Goal: Task Accomplishment & Management: Manage account settings

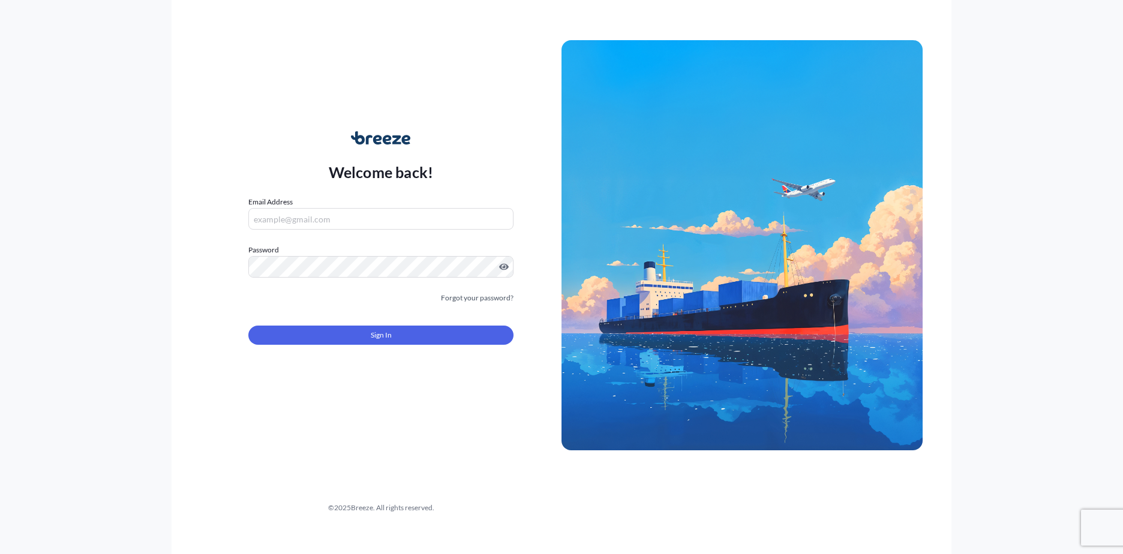
type input "[EMAIL_ADDRESS][DOMAIN_NAME]"
drag, startPoint x: 365, startPoint y: 322, endPoint x: 367, endPoint y: 331, distance: 9.2
click at [365, 323] on div "Sign In" at bounding box center [380, 331] width 265 height 26
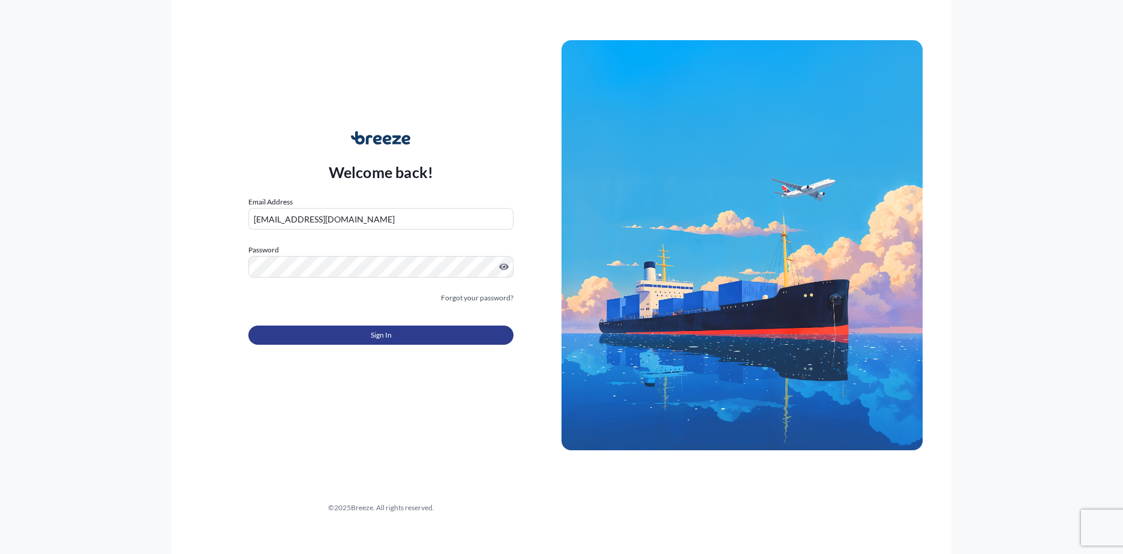
click at [372, 340] on span "Sign In" at bounding box center [381, 335] width 21 height 12
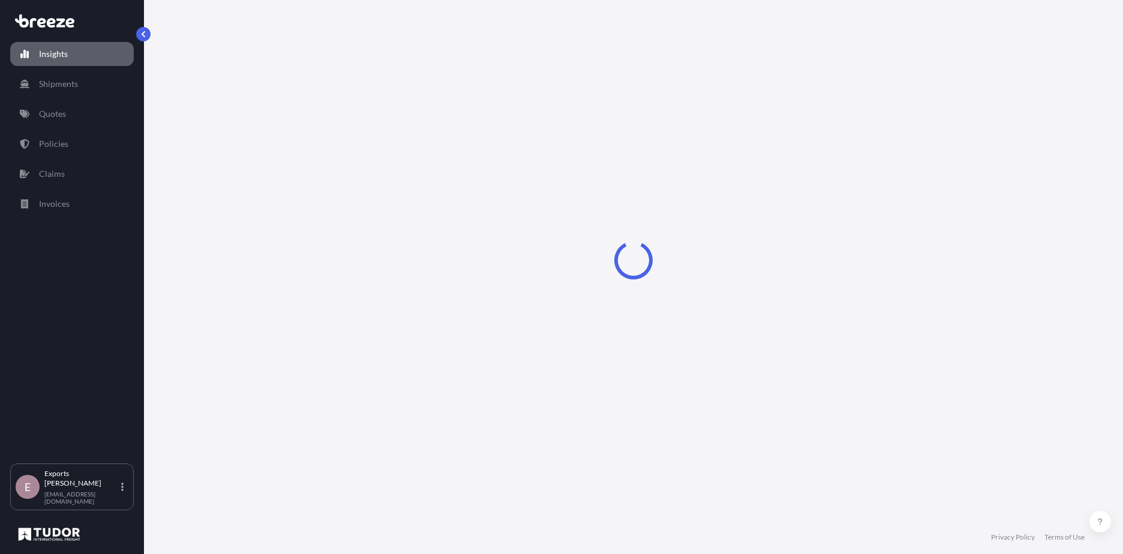
select select "2025"
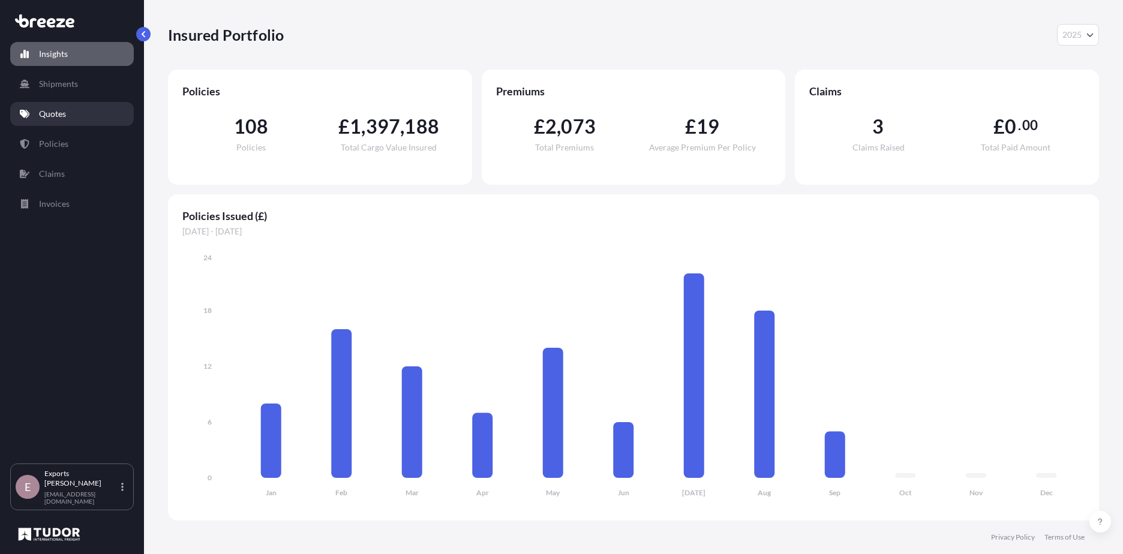
click at [56, 104] on link "Quotes" at bounding box center [72, 114] width 124 height 24
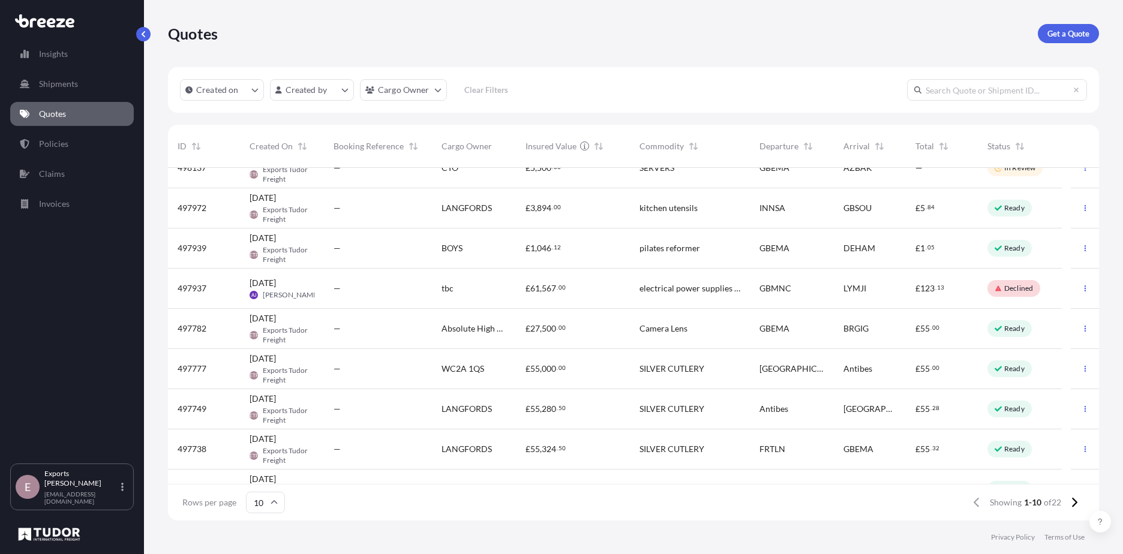
scroll to position [86, 0]
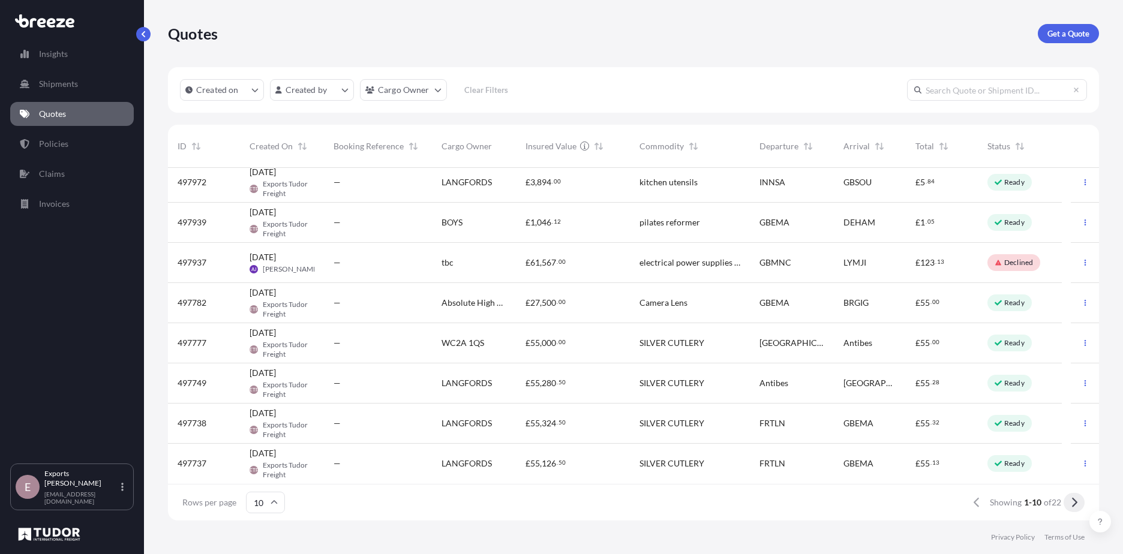
click at [1066, 503] on button at bounding box center [1073, 502] width 21 height 19
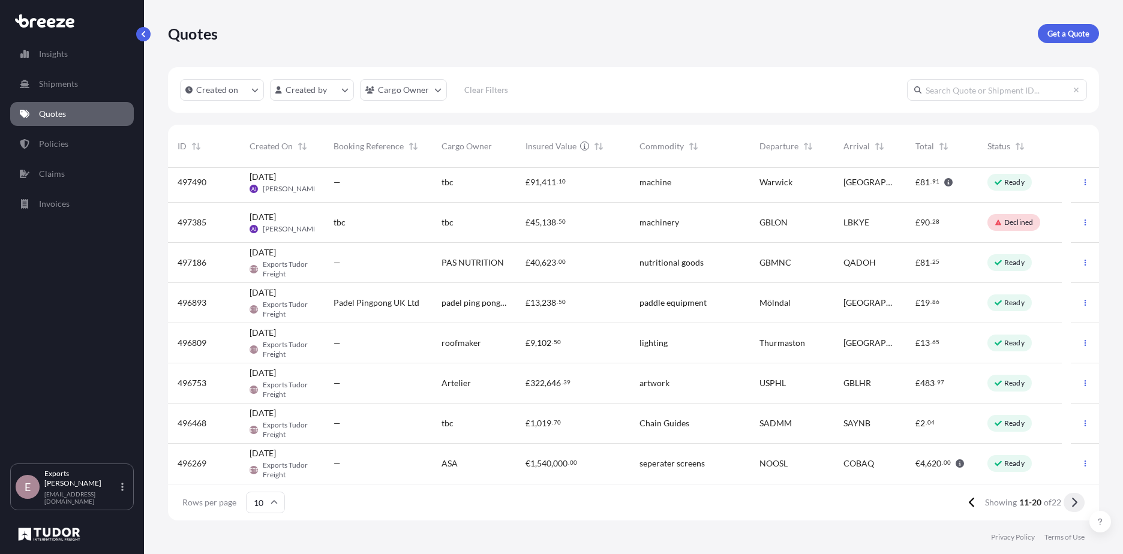
click at [1077, 504] on button at bounding box center [1073, 502] width 21 height 19
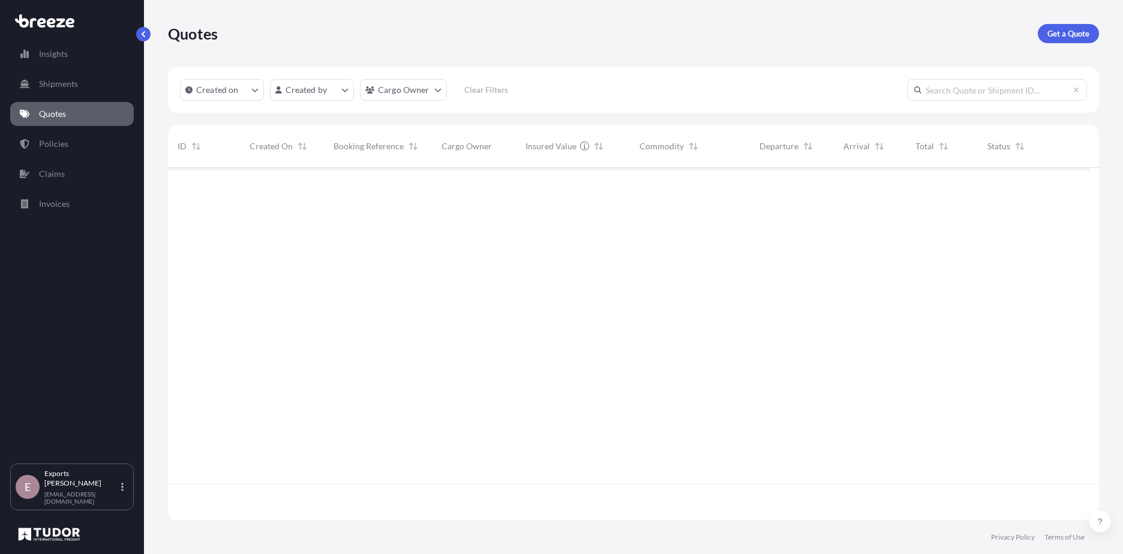
scroll to position [0, 0]
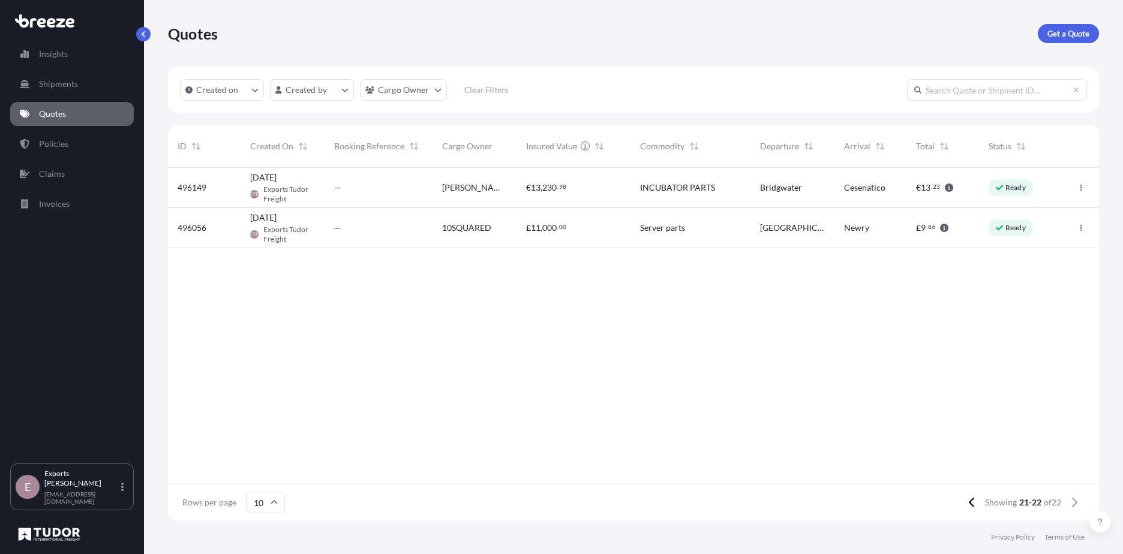
click at [498, 198] on div "[PERSON_NAME] INCUBATOR INC." at bounding box center [474, 188] width 84 height 40
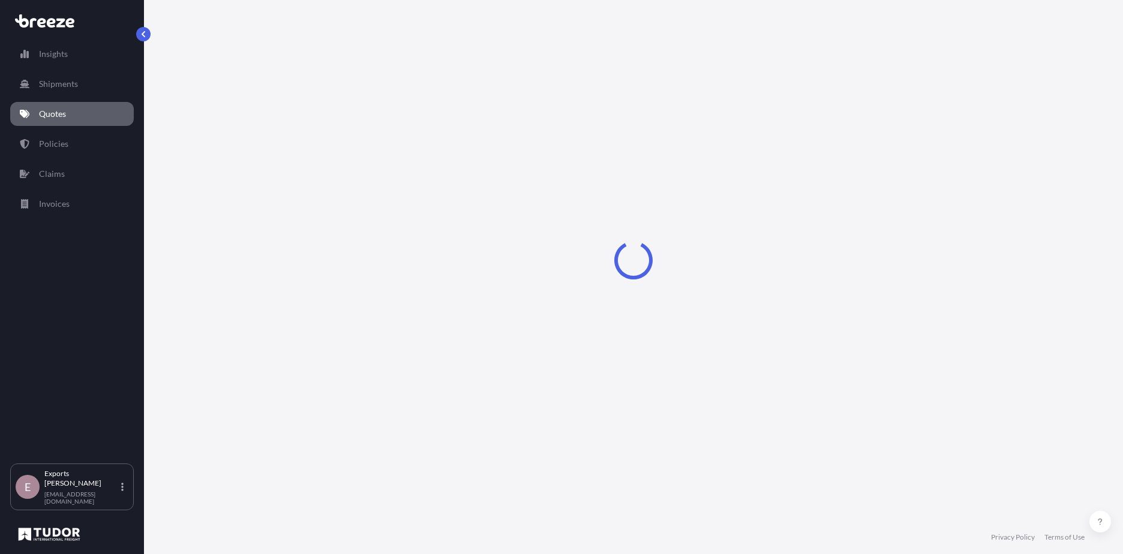
select select "Road"
select select "1"
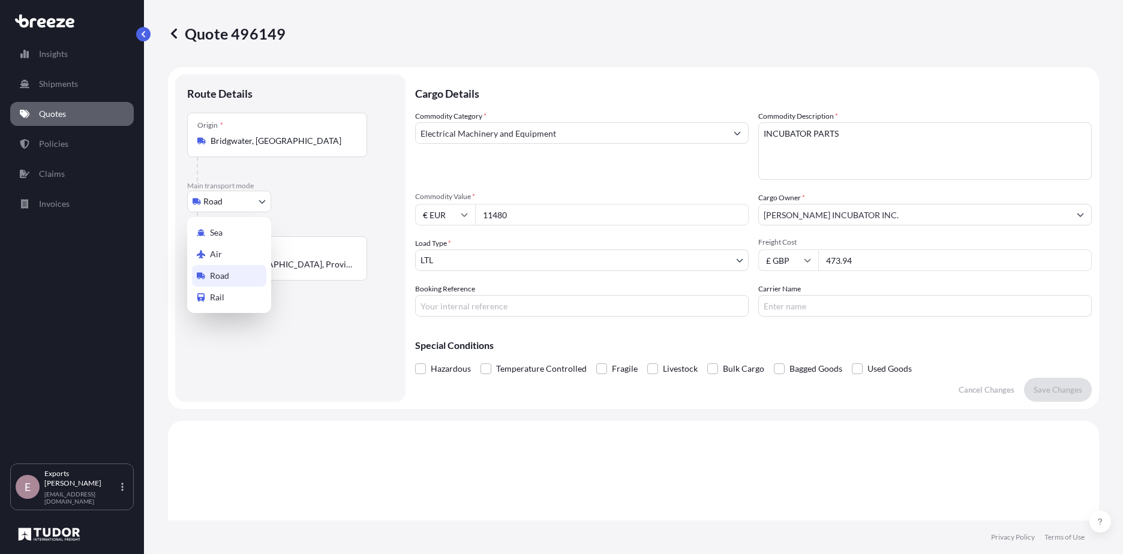
click at [243, 204] on body "Insights Shipments Quotes Policies Claims Invoices E Exports Tudor Freight [EMA…" at bounding box center [561, 277] width 1123 height 554
click at [233, 251] on div "Air" at bounding box center [229, 254] width 74 height 22
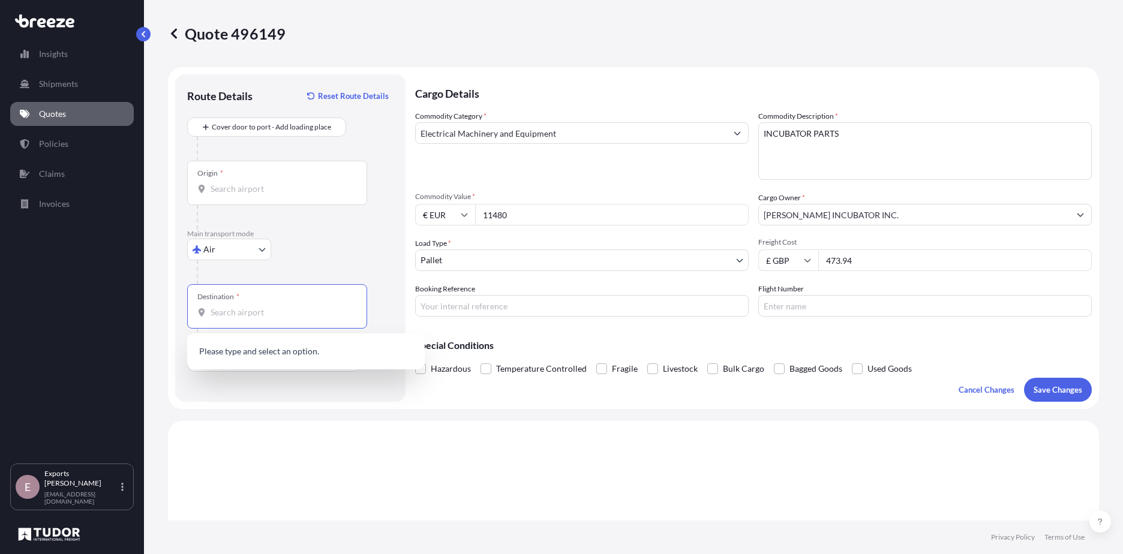
click at [241, 313] on input "Destination *" at bounding box center [281, 312] width 142 height 12
click at [243, 352] on span "ZWHRE - [GEOGRAPHIC_DATA] , [GEOGRAPHIC_DATA]" at bounding box center [303, 353] width 151 height 12
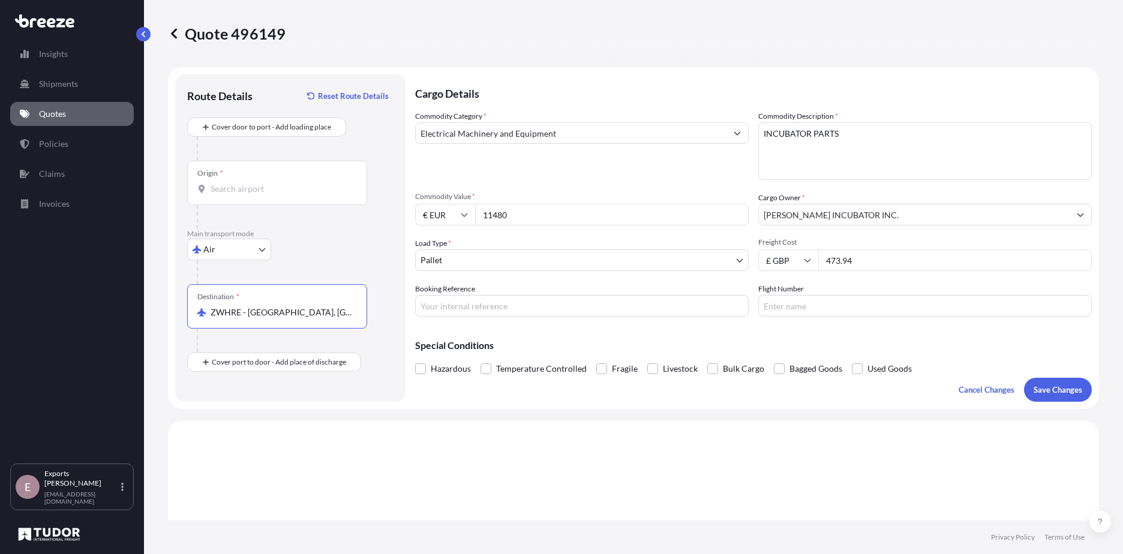
type input "ZWHRE - [GEOGRAPHIC_DATA], [GEOGRAPHIC_DATA]"
click at [241, 190] on input "Origin *" at bounding box center [281, 189] width 142 height 12
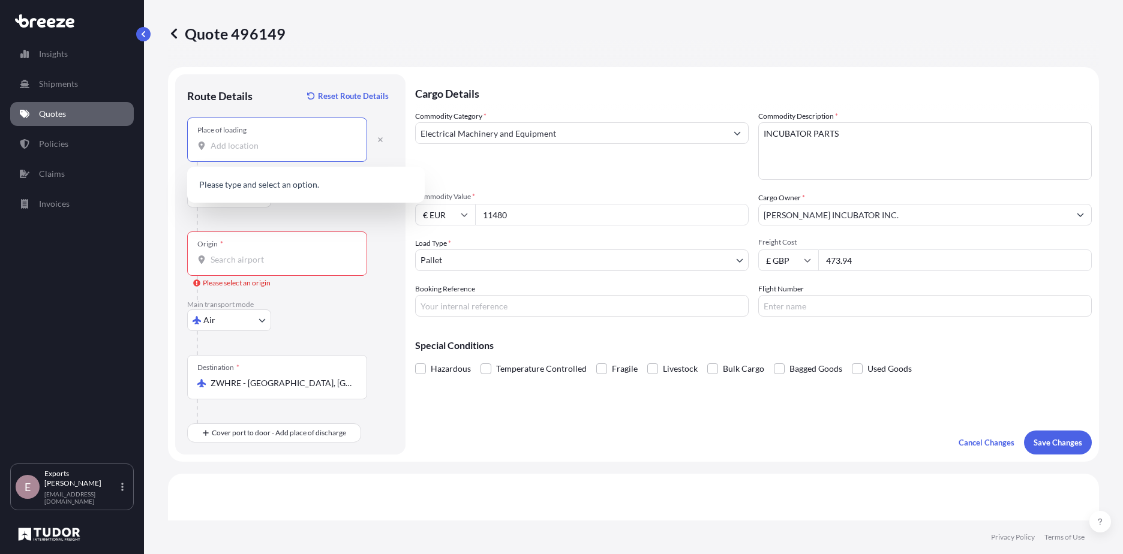
click at [243, 145] on input "Place of loading" at bounding box center [281, 146] width 142 height 12
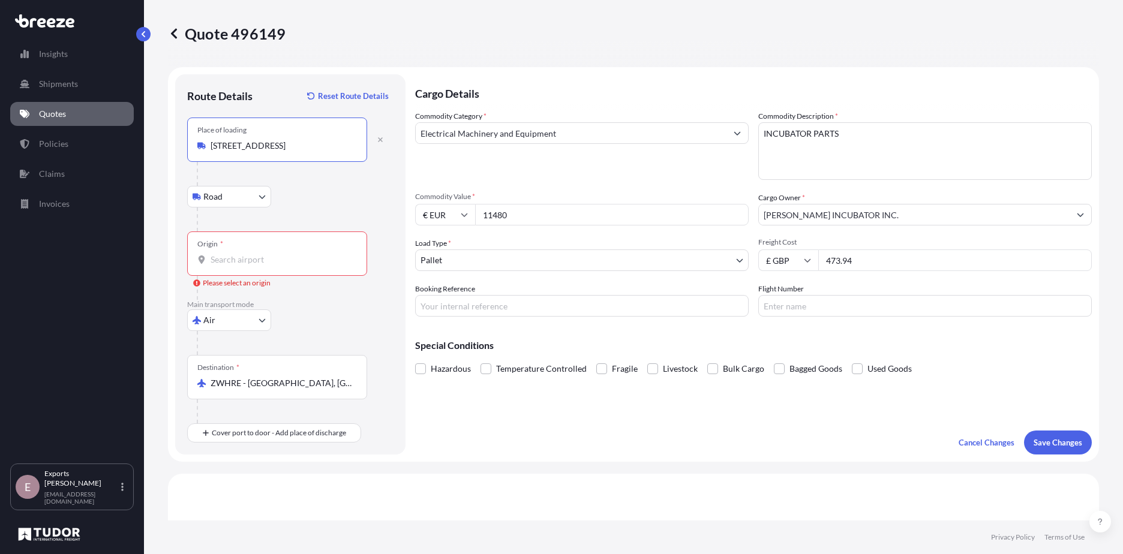
type input "[STREET_ADDRESS]"
drag, startPoint x: 289, startPoint y: 252, endPoint x: 290, endPoint y: 260, distance: 7.8
click at [289, 257] on div "Origin *" at bounding box center [277, 253] width 180 height 44
click at [290, 263] on input "Origin * Please select an origin" at bounding box center [281, 260] width 142 height 12
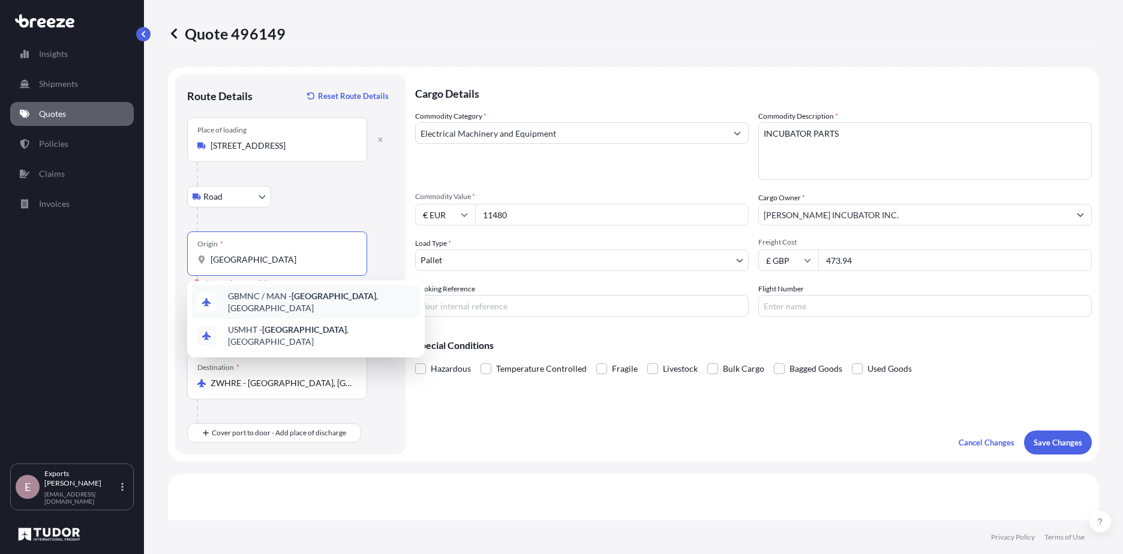
click at [252, 302] on span "GBMNC / MAN - [GEOGRAPHIC_DATA] , [GEOGRAPHIC_DATA]" at bounding box center [321, 302] width 187 height 24
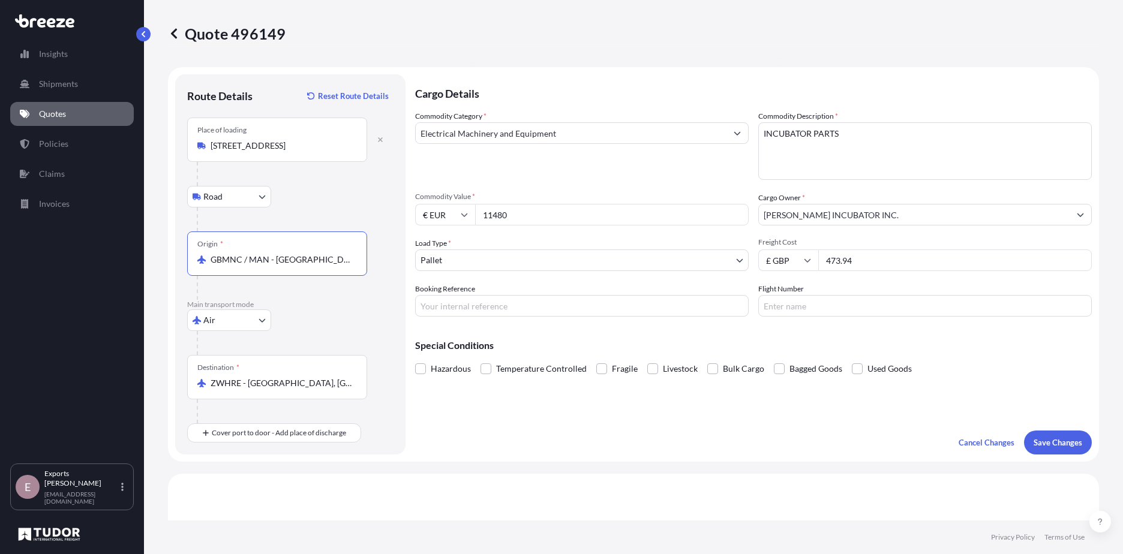
type input "GBMNC / MAN - [GEOGRAPHIC_DATA], [GEOGRAPHIC_DATA]"
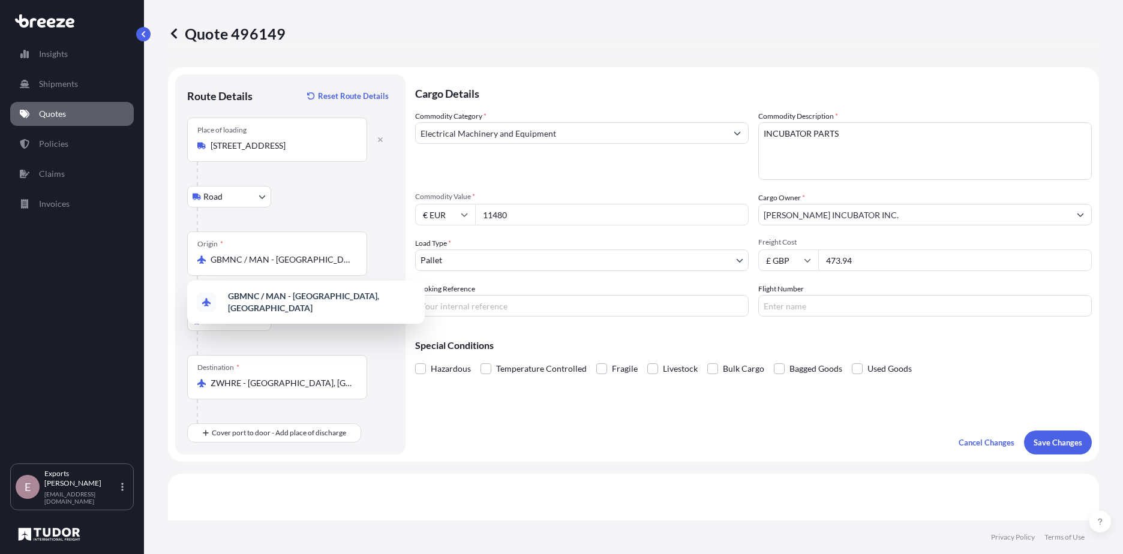
drag, startPoint x: 532, startPoint y: 219, endPoint x: 254, endPoint y: 207, distance: 278.5
click at [254, 207] on form "Route Details Reset Route Details Place of loading [GEOGRAPHIC_DATA] Rail Origi…" at bounding box center [633, 264] width 931 height 395
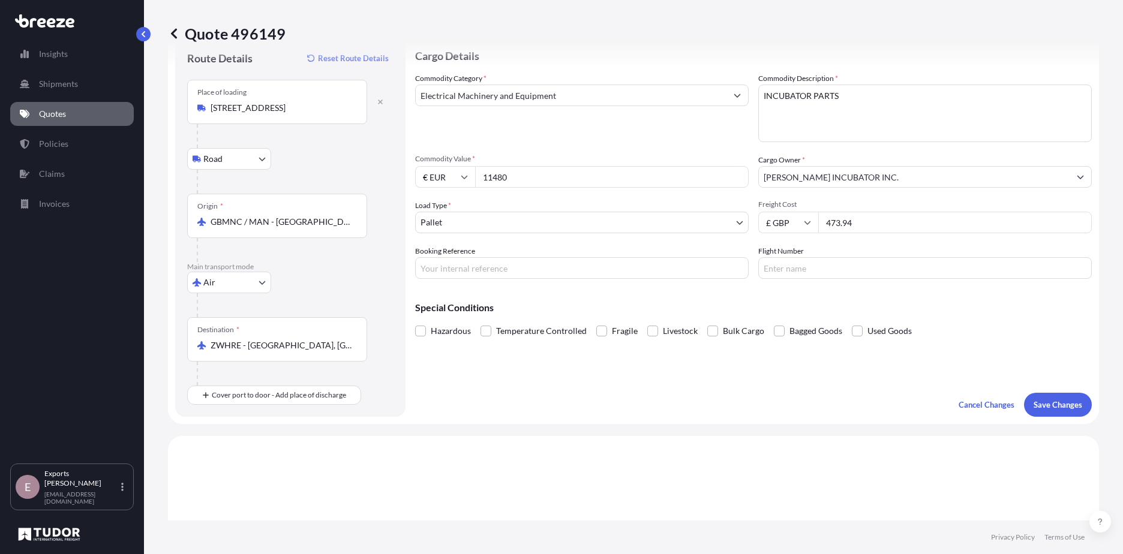
scroll to position [72, 0]
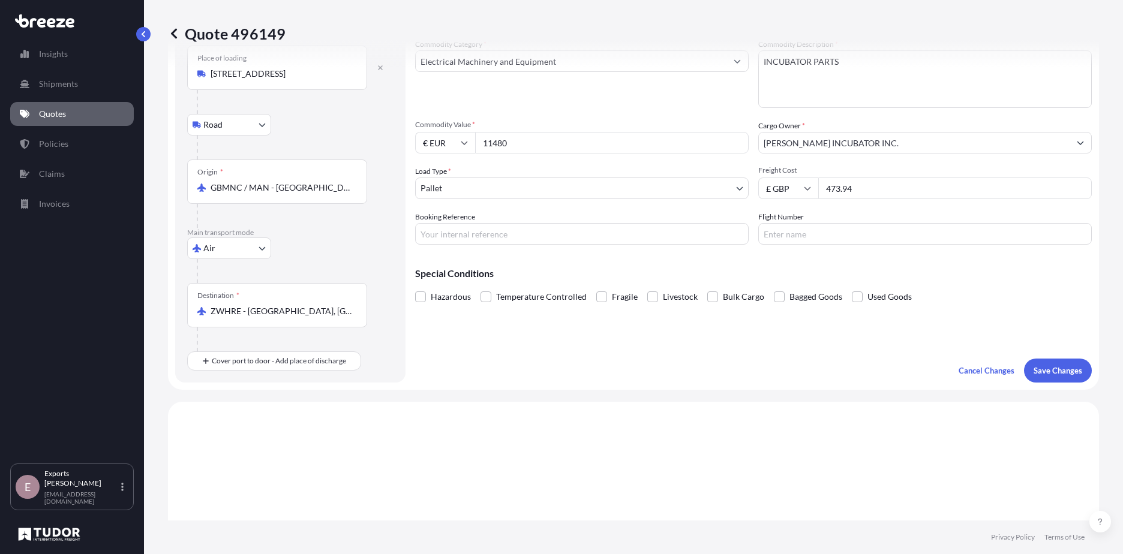
click at [467, 144] on div "€ EUR" at bounding box center [445, 143] width 60 height 22
click at [448, 227] on div "$ USD" at bounding box center [445, 226] width 50 height 23
type input "$ USD"
drag, startPoint x: 536, startPoint y: 137, endPoint x: 356, endPoint y: 161, distance: 181.6
click at [357, 162] on form "Route Details Reset Route Details Place of loading [GEOGRAPHIC_DATA] Rail Origi…" at bounding box center [633, 192] width 931 height 395
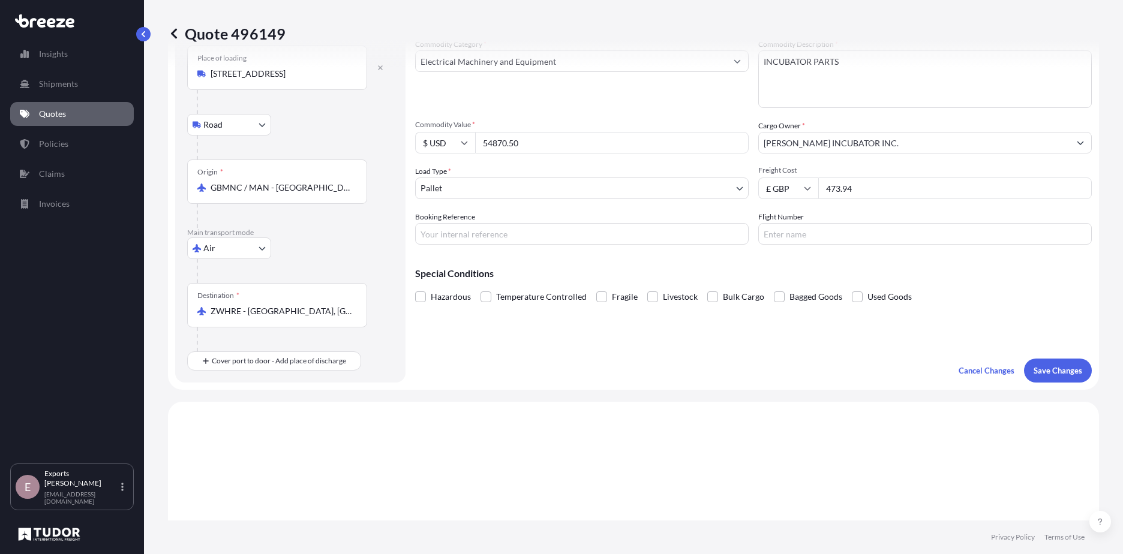
type input "54870.50"
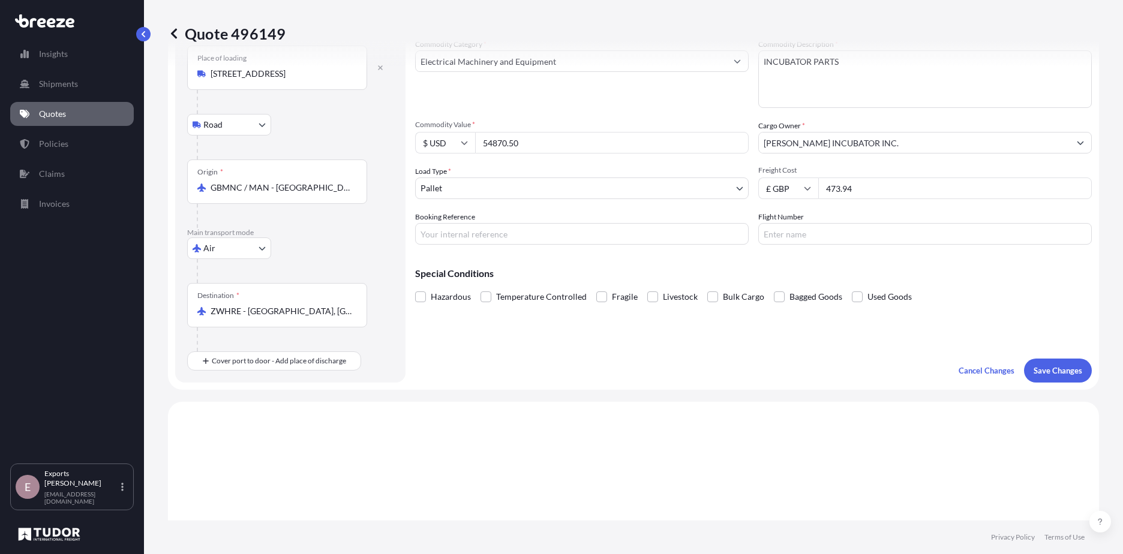
click at [483, 241] on input "Booking Reference" at bounding box center [581, 234] width 333 height 22
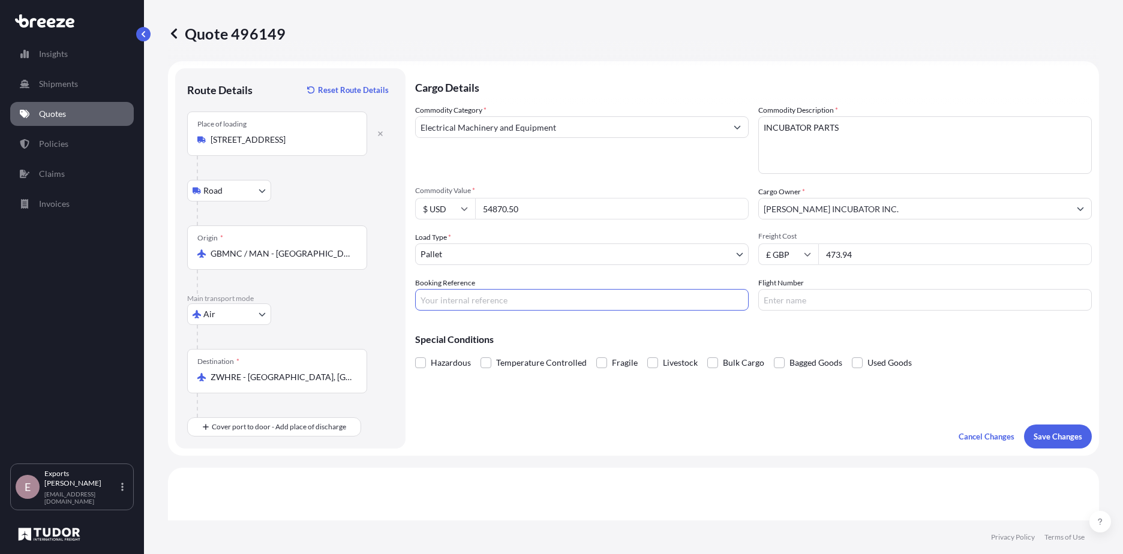
scroll to position [0, 0]
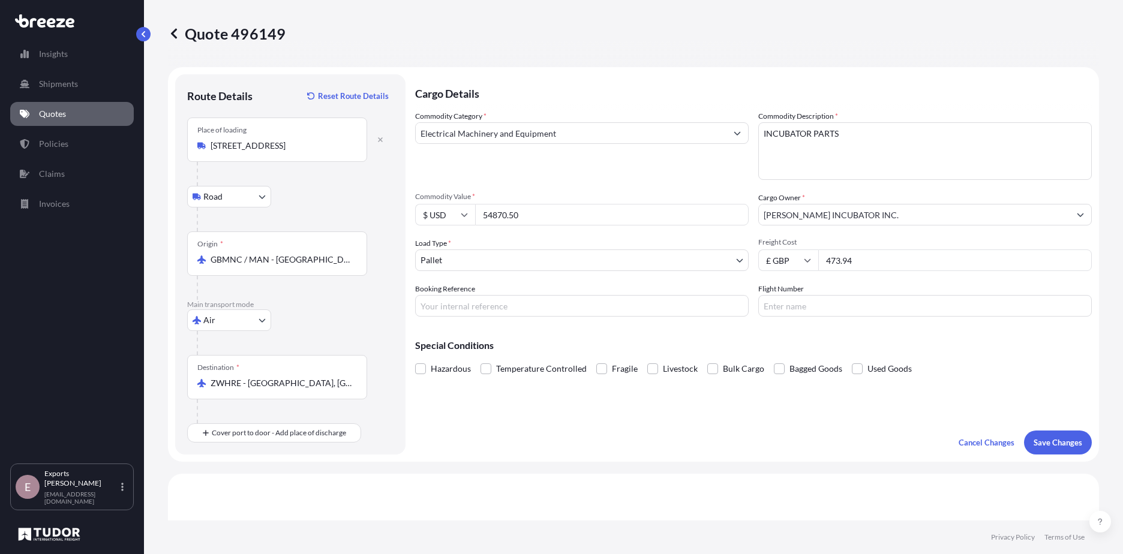
drag, startPoint x: 708, startPoint y: 450, endPoint x: 715, endPoint y: 450, distance: 7.2
click at [715, 450] on div "Cargo Details Commodity Category * Electrical Machinery and Equipment Commodity…" at bounding box center [753, 264] width 676 height 380
click at [756, 461] on form "Route Details Reset Route Details Place of loading [GEOGRAPHIC_DATA] Rail Origi…" at bounding box center [633, 264] width 931 height 395
click at [1045, 441] on p "Save Changes" at bounding box center [1057, 443] width 49 height 12
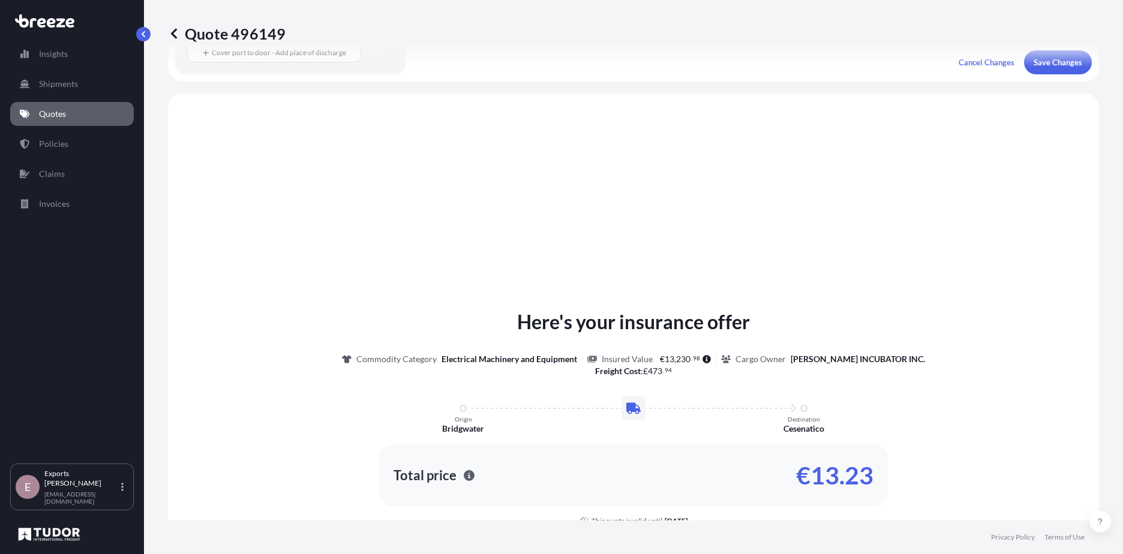
scroll to position [414, 0]
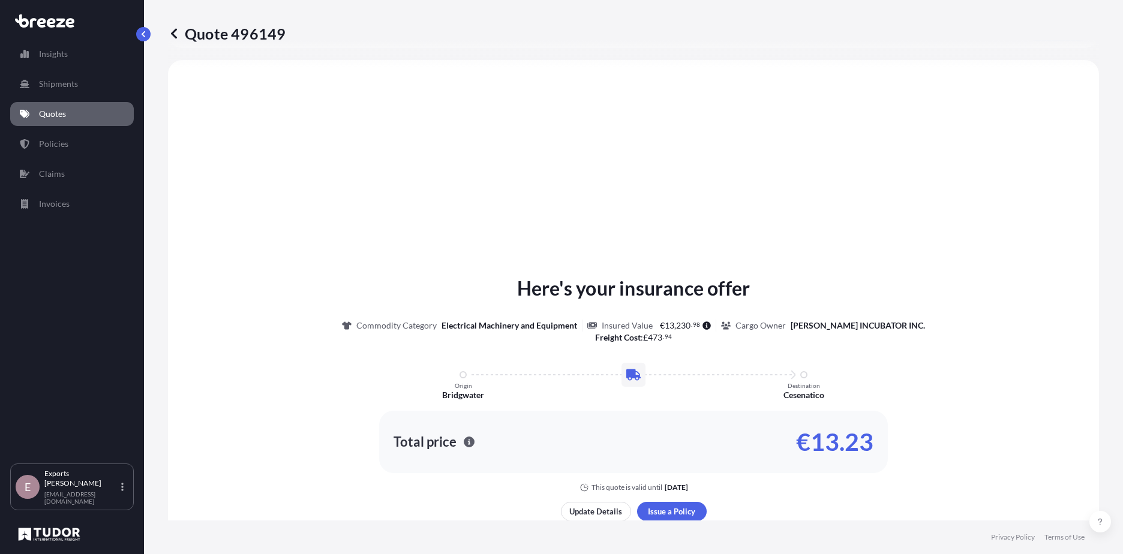
select select "Road"
select select "Air"
select select "1"
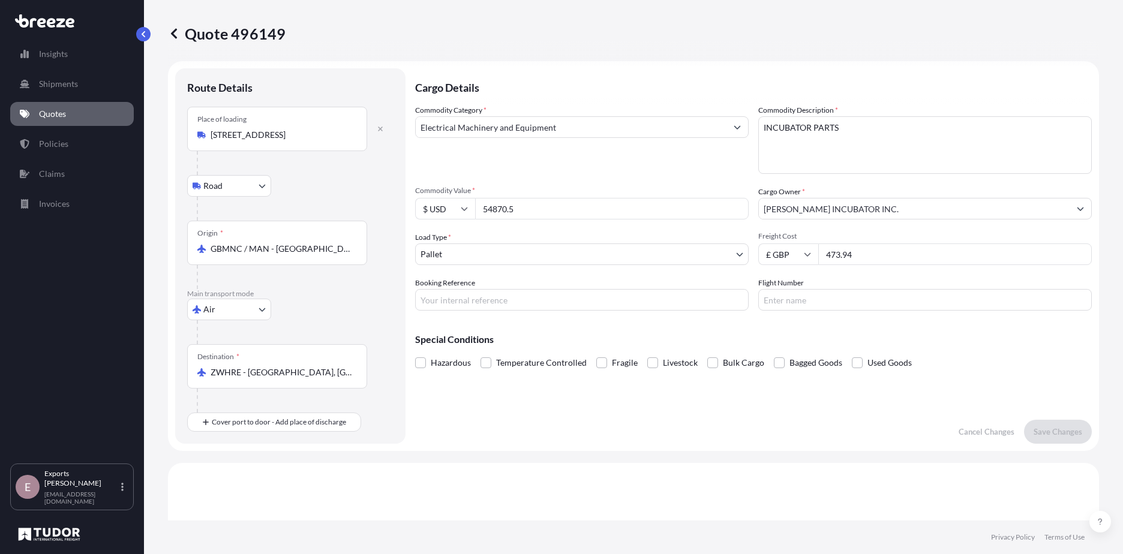
scroll to position [0, 0]
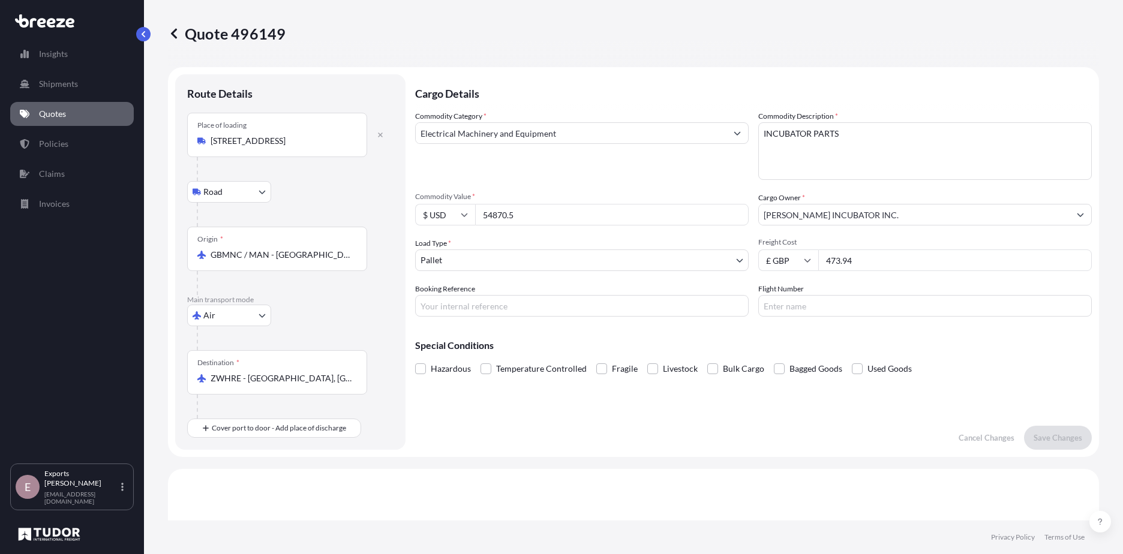
drag, startPoint x: 904, startPoint y: 258, endPoint x: 576, endPoint y: 327, distance: 335.6
click at [576, 329] on div "Cargo Details Commodity Category * Electrical Machinery and Equipment Commodity…" at bounding box center [753, 261] width 676 height 375
type input "4562.50"
click at [1039, 433] on p "Save Changes" at bounding box center [1057, 438] width 49 height 12
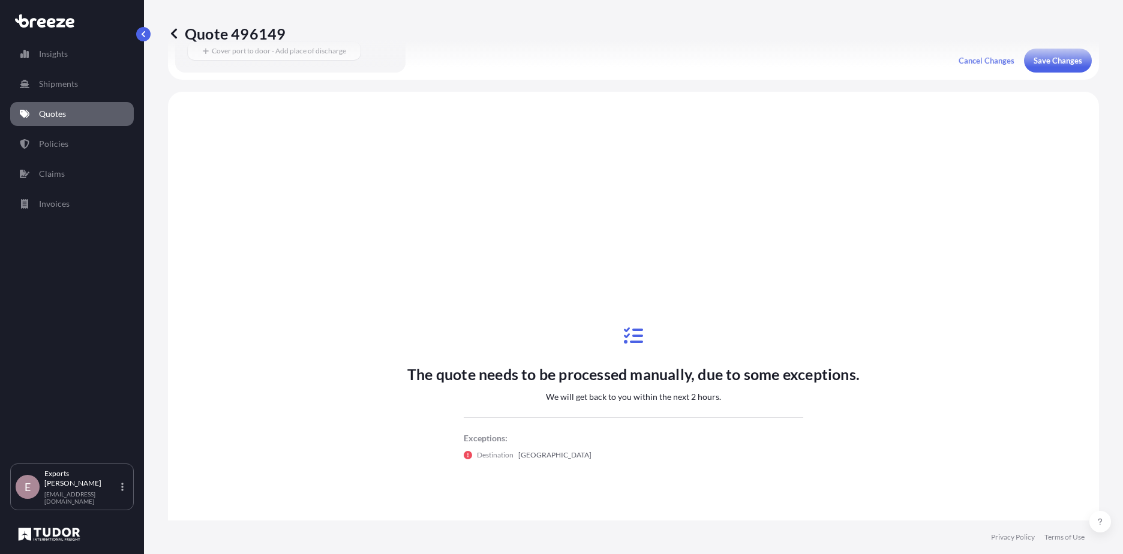
scroll to position [409, 0]
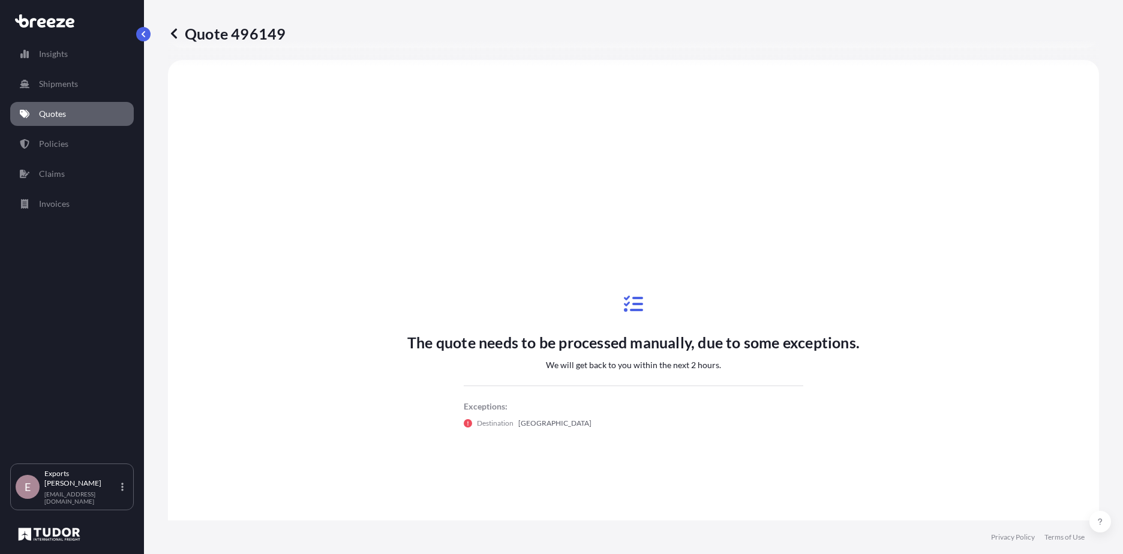
select select "Road"
select select "Air"
select select "1"
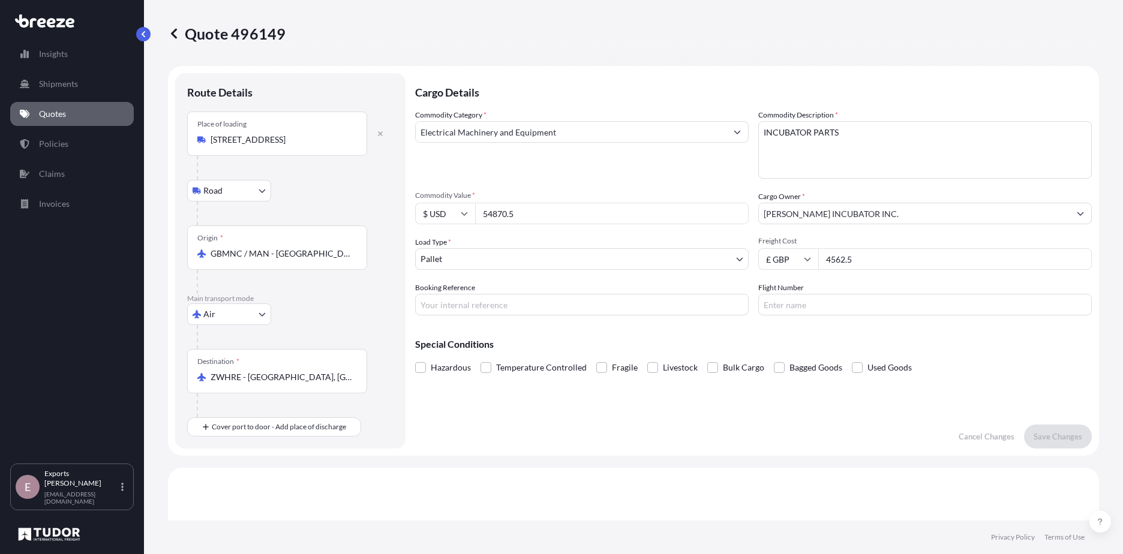
scroll to position [0, 0]
click at [415, 23] on div "Quote 496149" at bounding box center [633, 33] width 931 height 67
click at [140, 30] on button "button" at bounding box center [143, 34] width 14 height 14
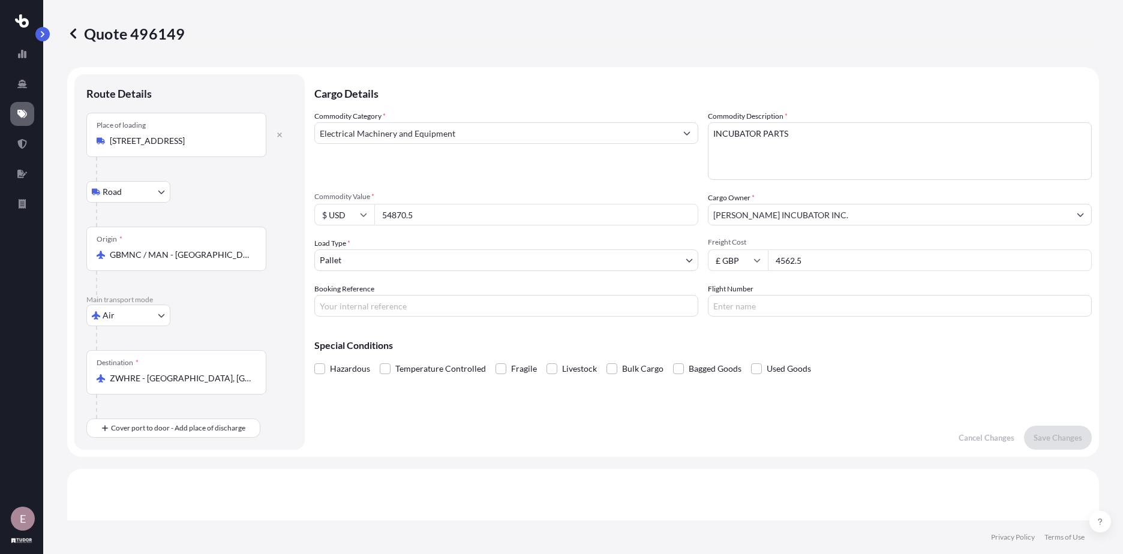
click at [39, 26] on div "E" at bounding box center [21, 277] width 43 height 554
click at [47, 29] on button "button" at bounding box center [42, 34] width 14 height 14
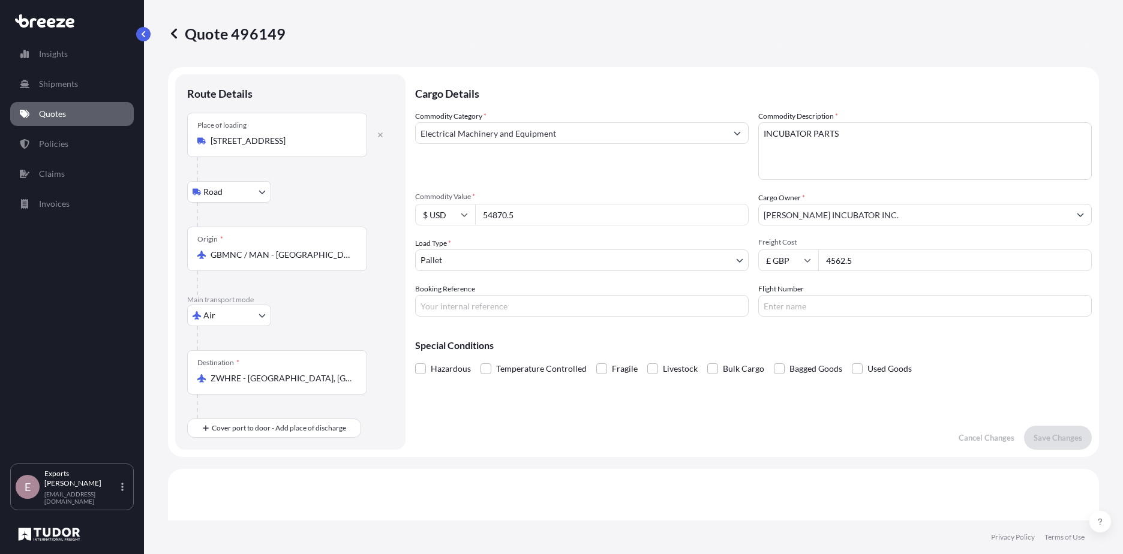
click at [670, 405] on div "Cargo Details Commodity Category * Electrical Machinery and Equipment Commodity…" at bounding box center [753, 261] width 676 height 375
